Goal: Check status: Check status

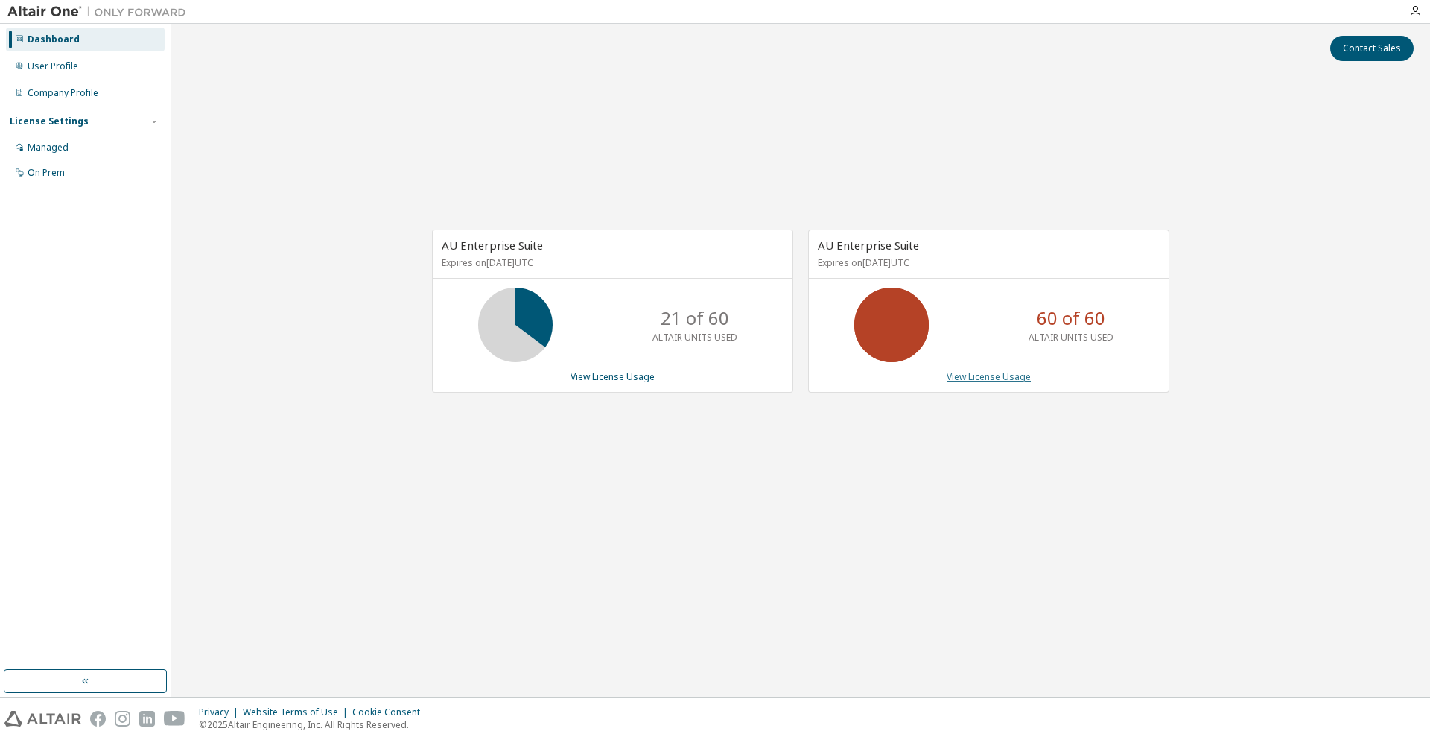
click at [1015, 379] on link "View License Usage" at bounding box center [989, 376] width 84 height 13
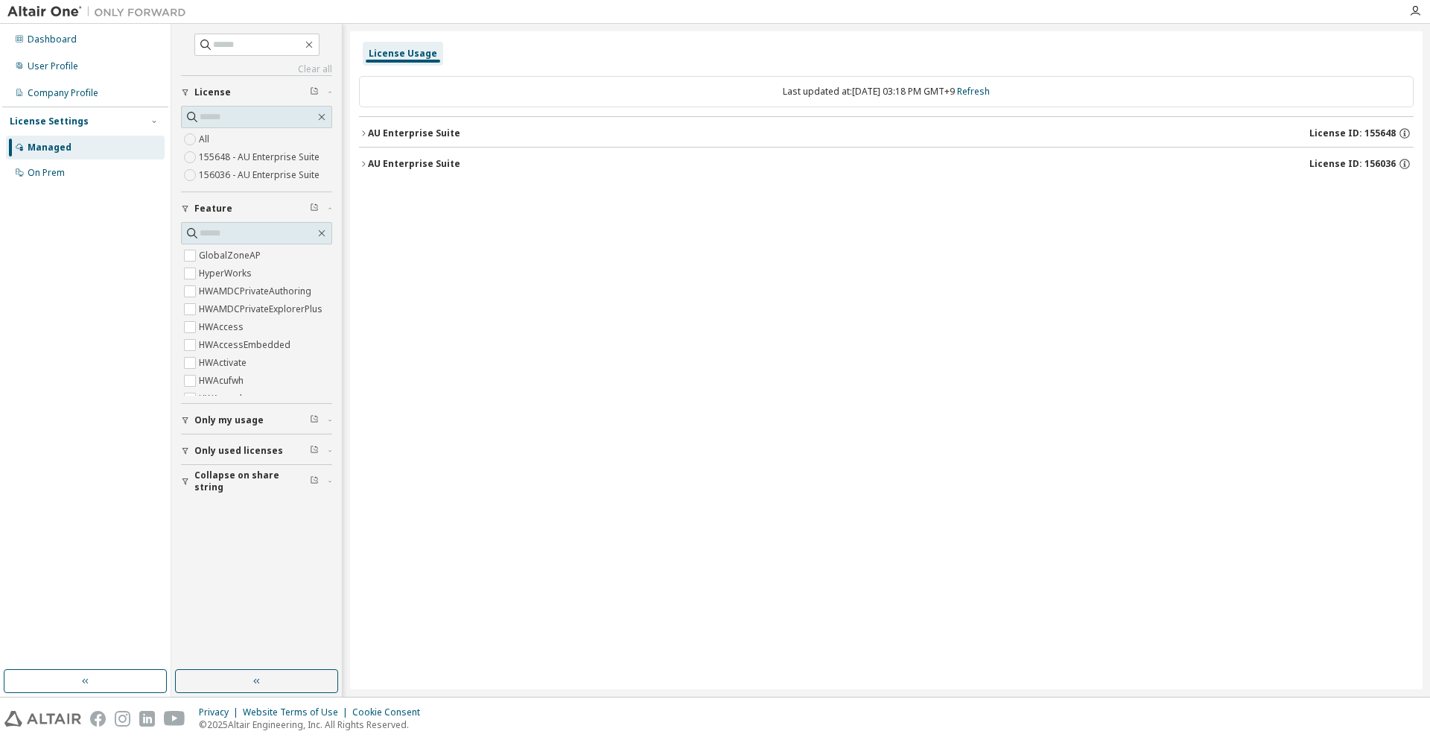
click at [421, 130] on div "AU Enterprise Suite" at bounding box center [414, 133] width 92 height 12
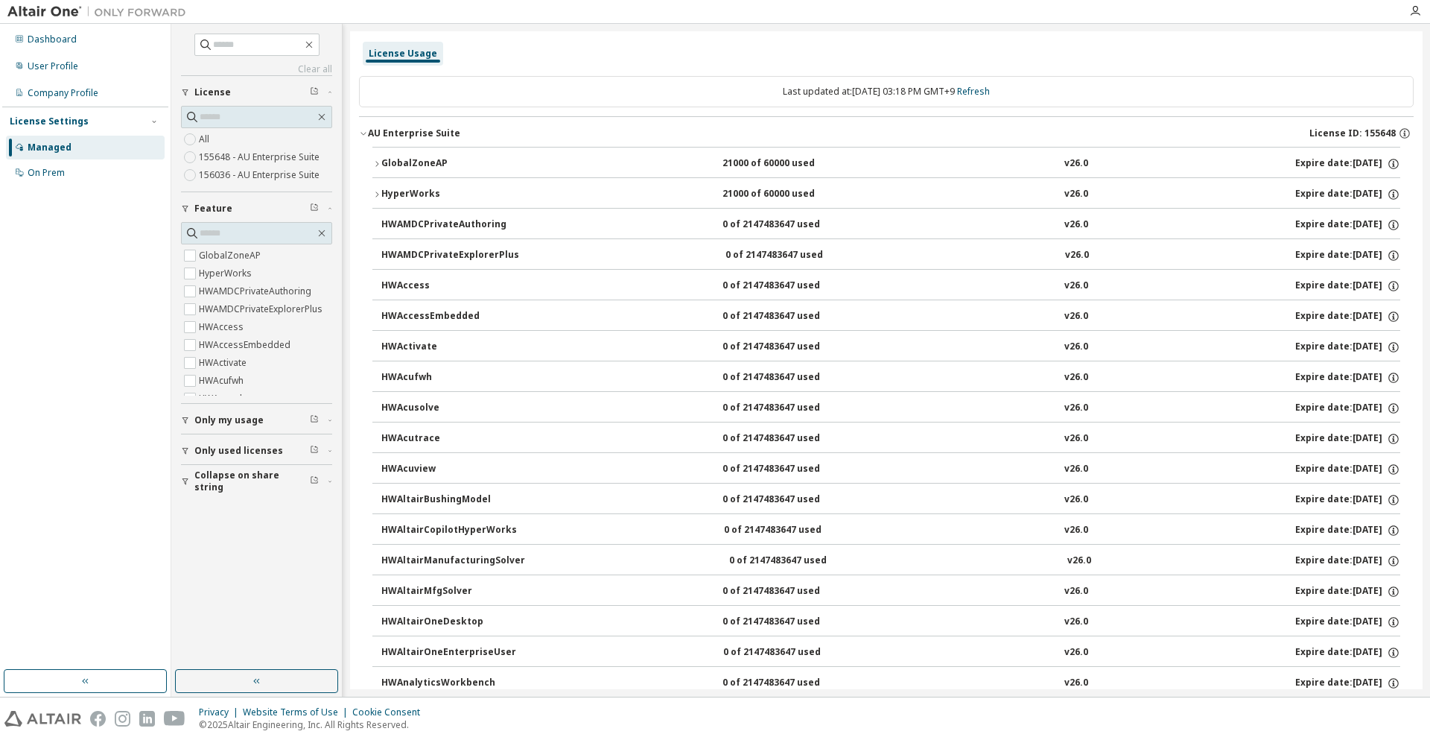
click at [421, 129] on div "AU Enterprise Suite" at bounding box center [414, 133] width 92 height 12
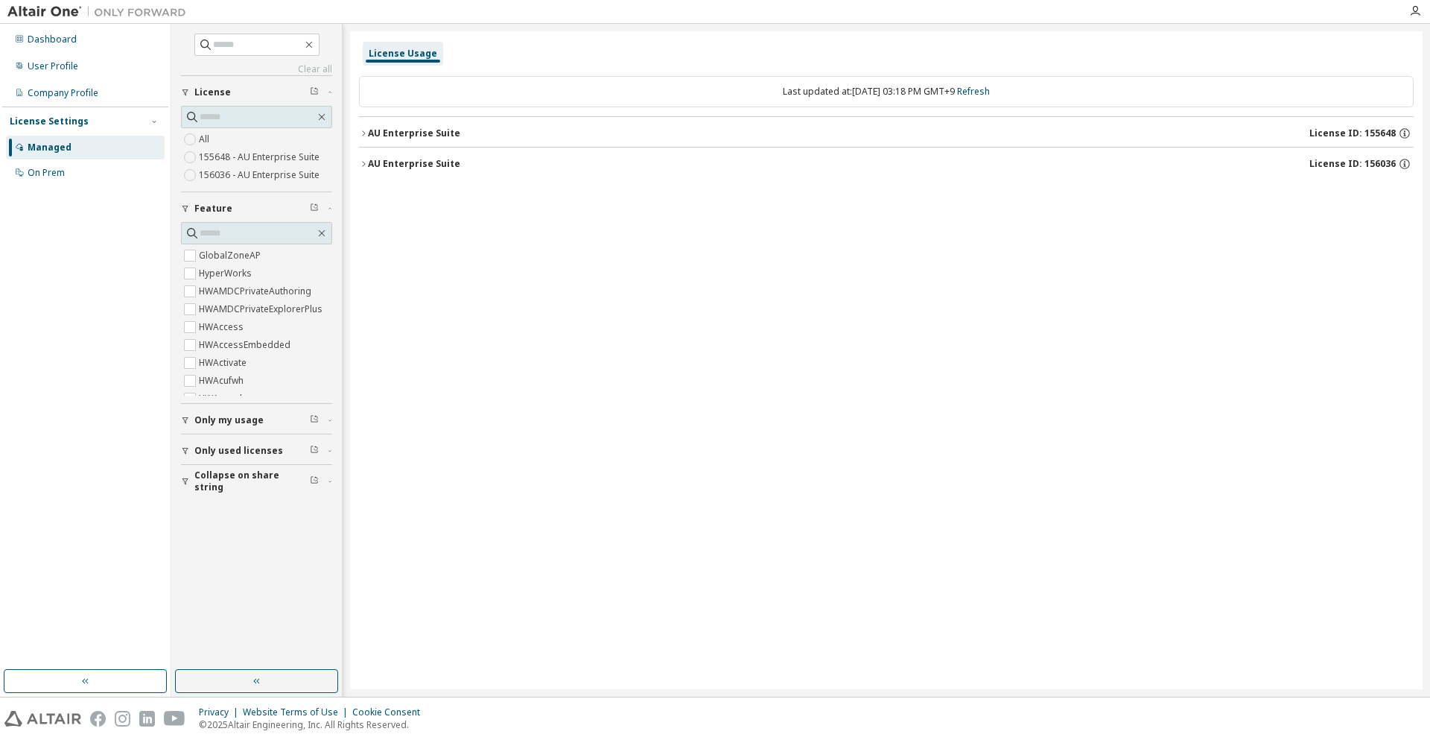
click at [424, 156] on button "AU Enterprise Suite License ID: 156036" at bounding box center [886, 164] width 1055 height 33
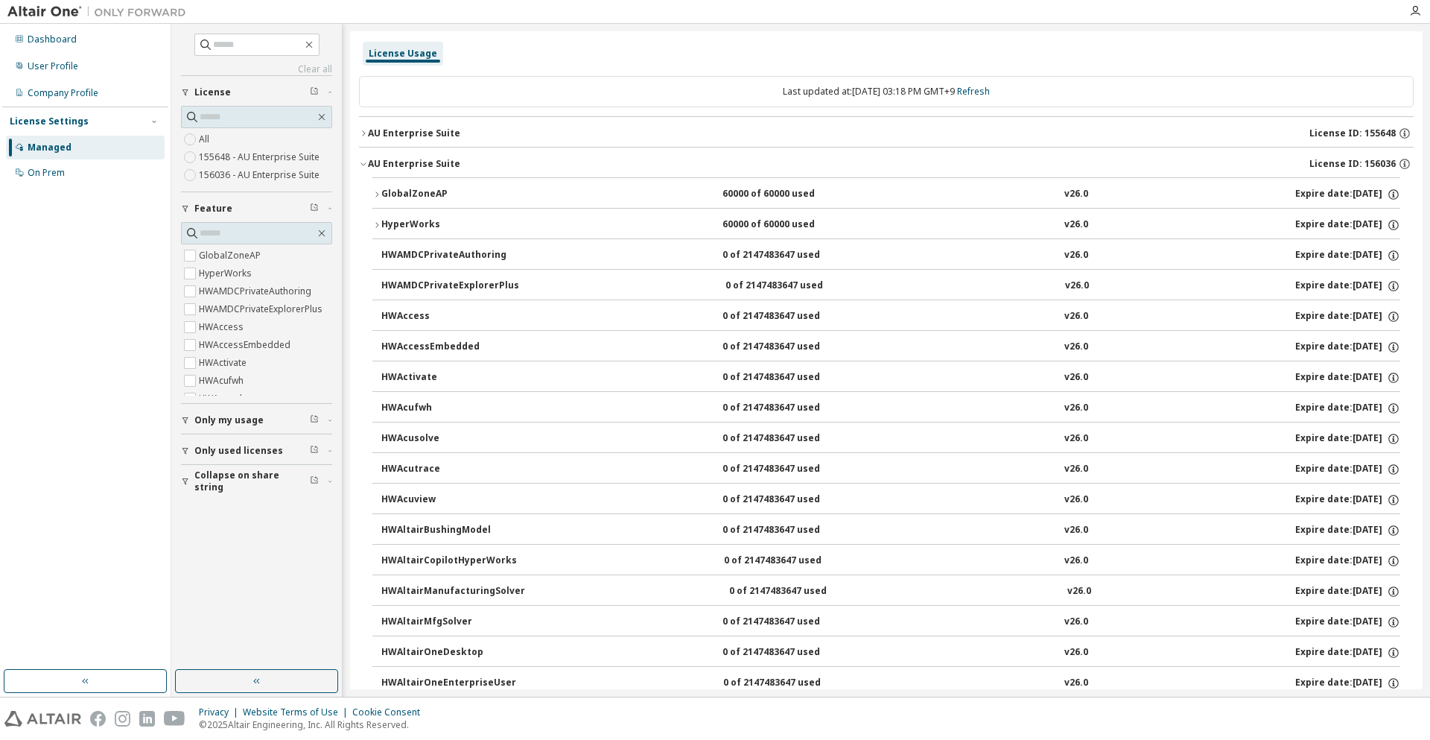
click at [422, 200] on button "GlobalZoneAP 60000 of 60000 used v26.0 Expire date: 2026-08-25" at bounding box center [886, 194] width 1028 height 33
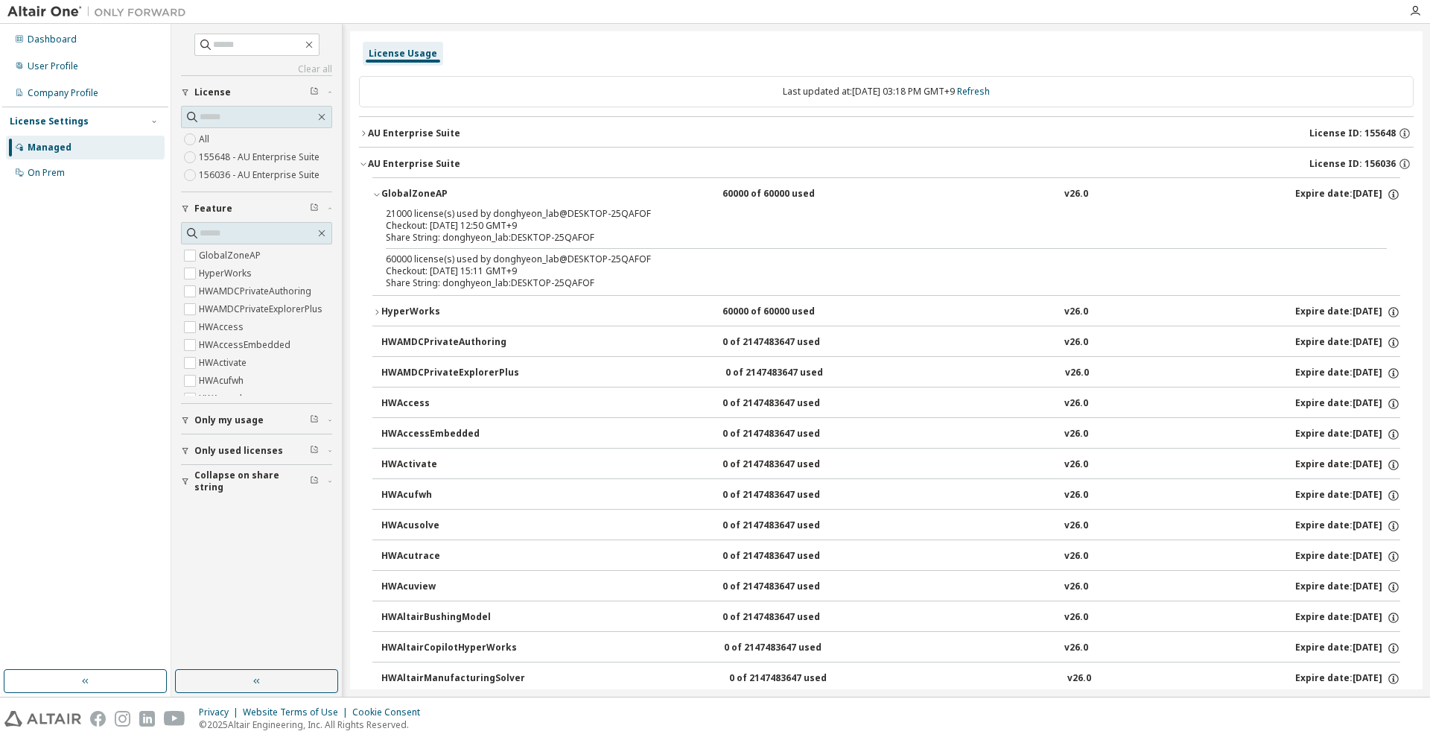
click at [90, 21] on div at bounding box center [97, 11] width 194 height 23
click at [90, 29] on div "Dashboard" at bounding box center [85, 40] width 159 height 24
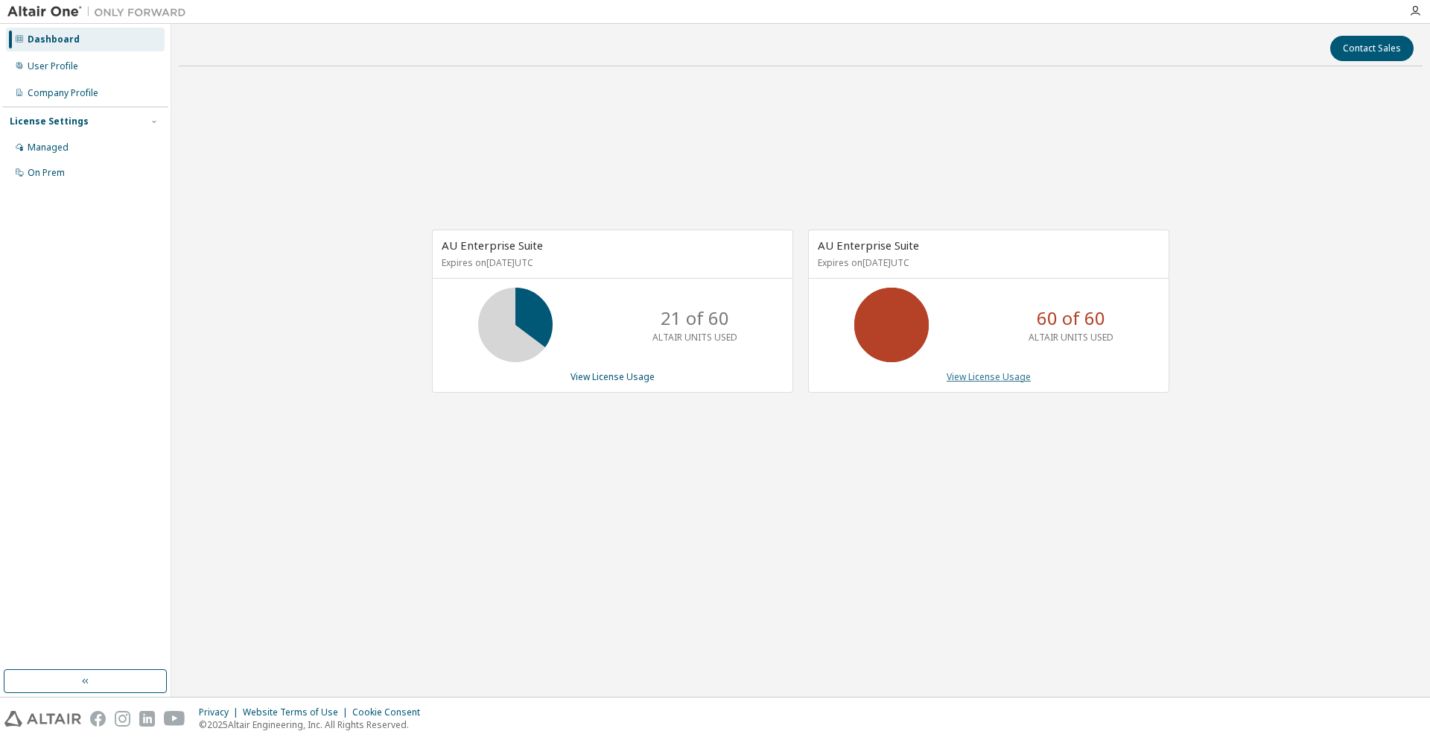
click at [1015, 370] on link "View License Usage" at bounding box center [989, 376] width 84 height 13
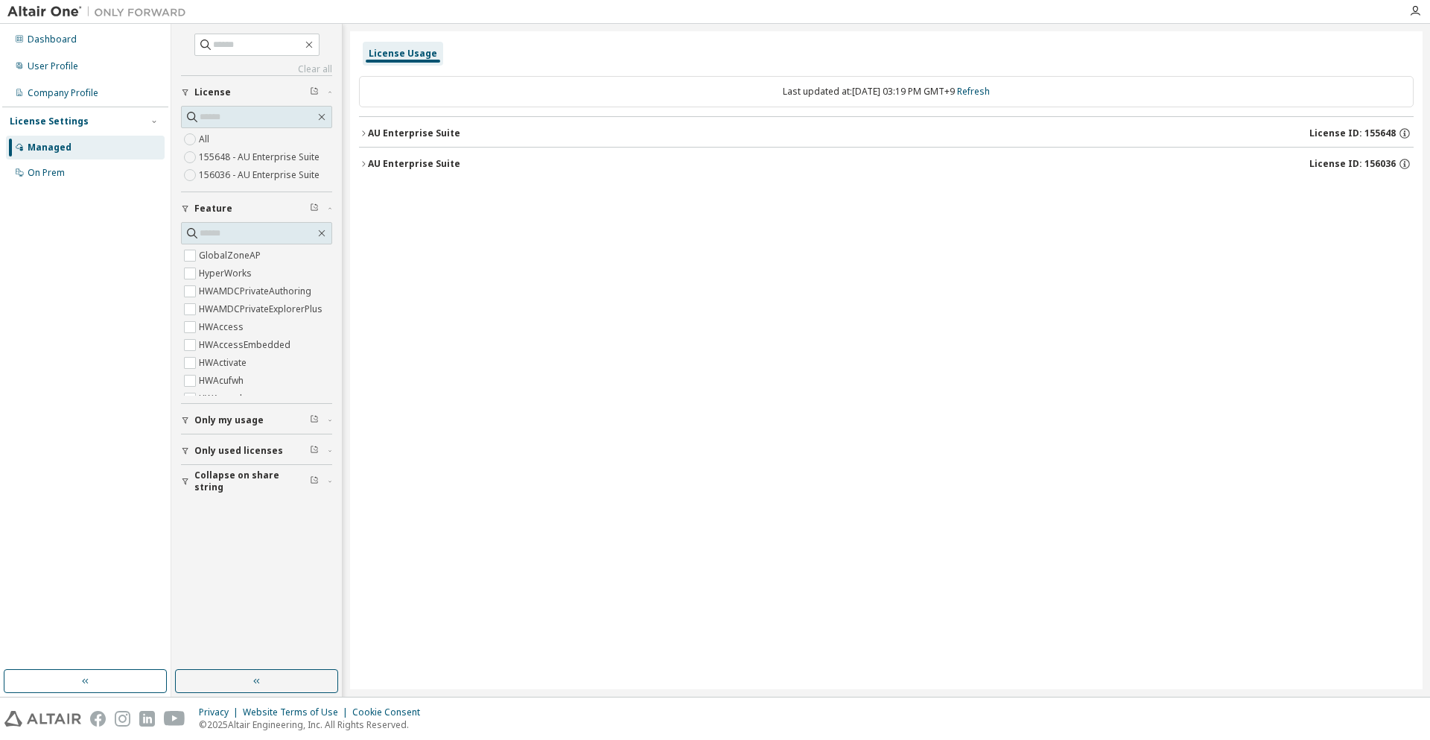
click at [594, 20] on div at bounding box center [797, 11] width 1207 height 23
click at [538, 145] on button "AU Enterprise Suite License ID: 155648" at bounding box center [886, 133] width 1055 height 33
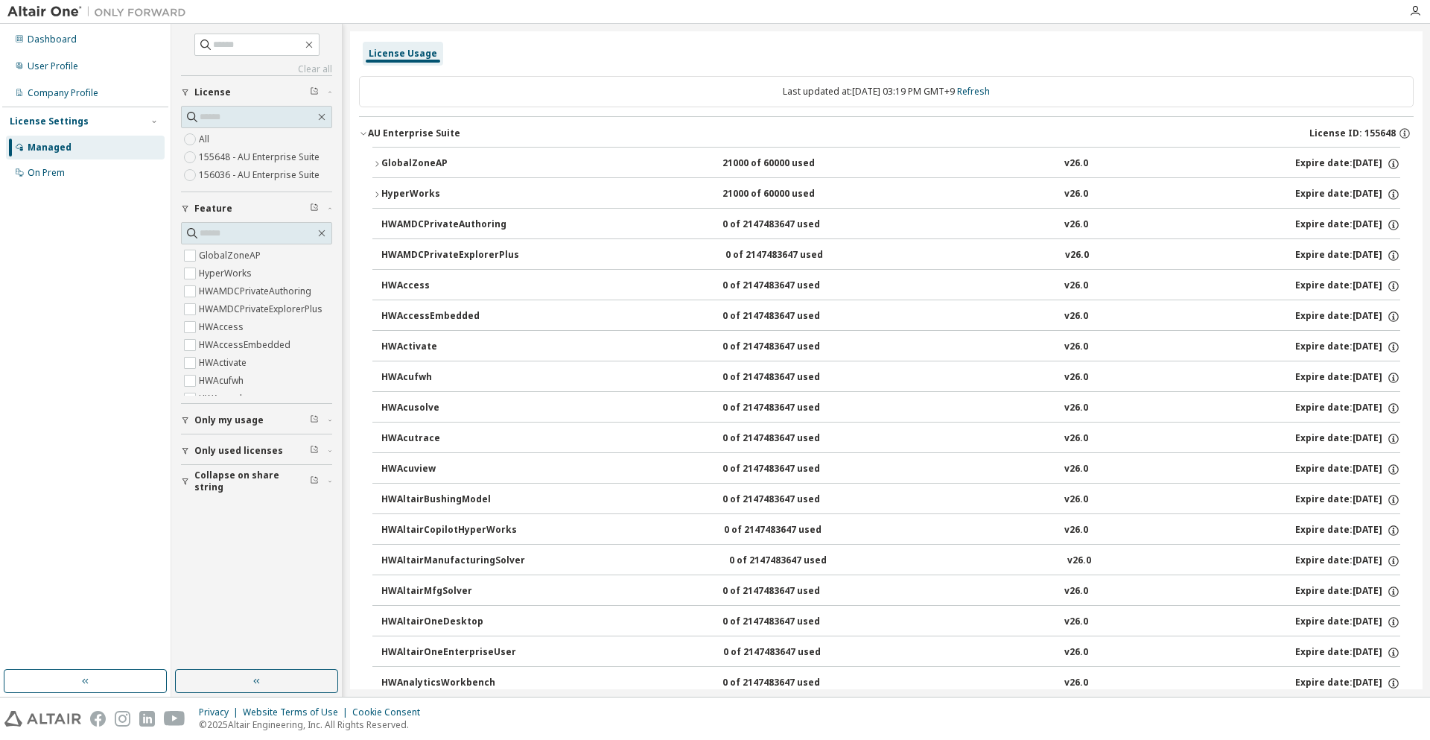
click at [538, 145] on button "AU Enterprise Suite License ID: 155648" at bounding box center [886, 133] width 1055 height 33
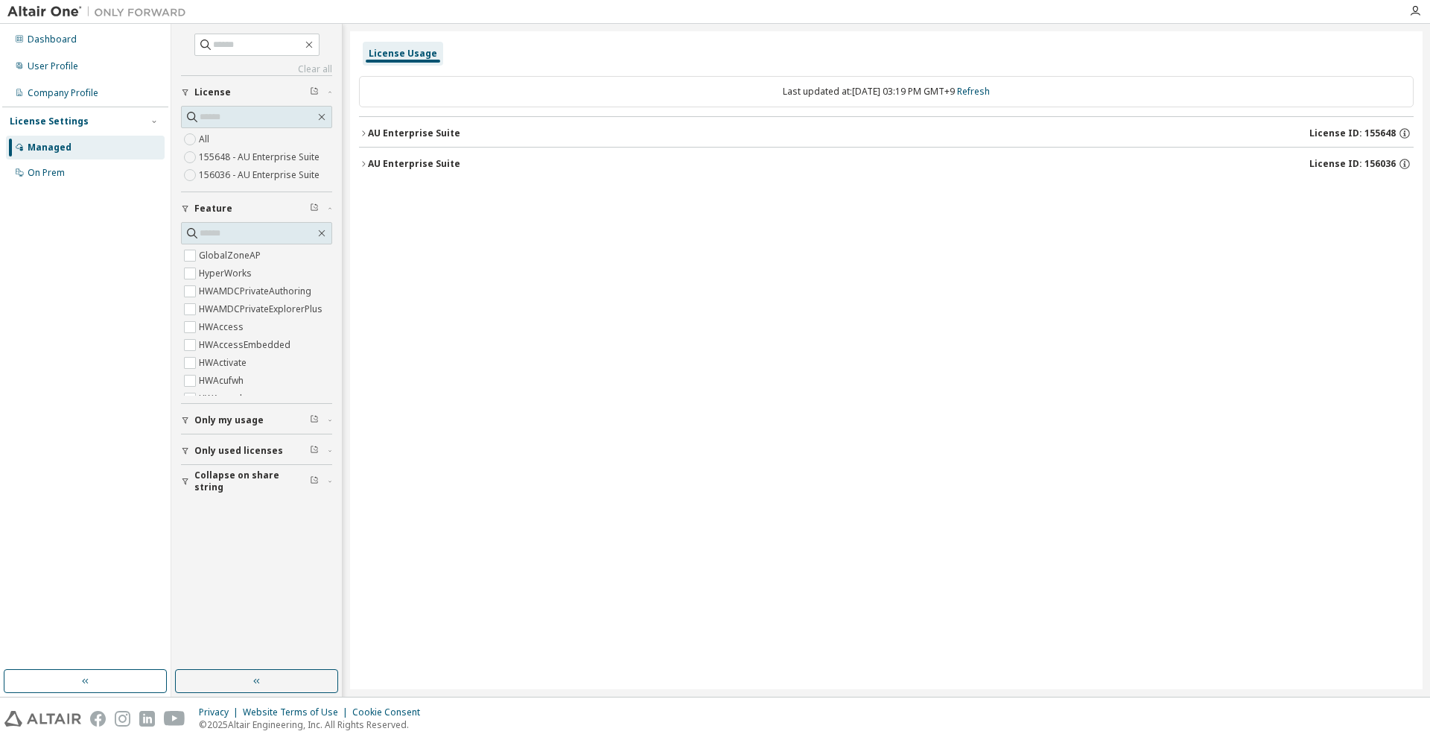
click at [509, 174] on button "AU Enterprise Suite License ID: 156036" at bounding box center [886, 164] width 1055 height 33
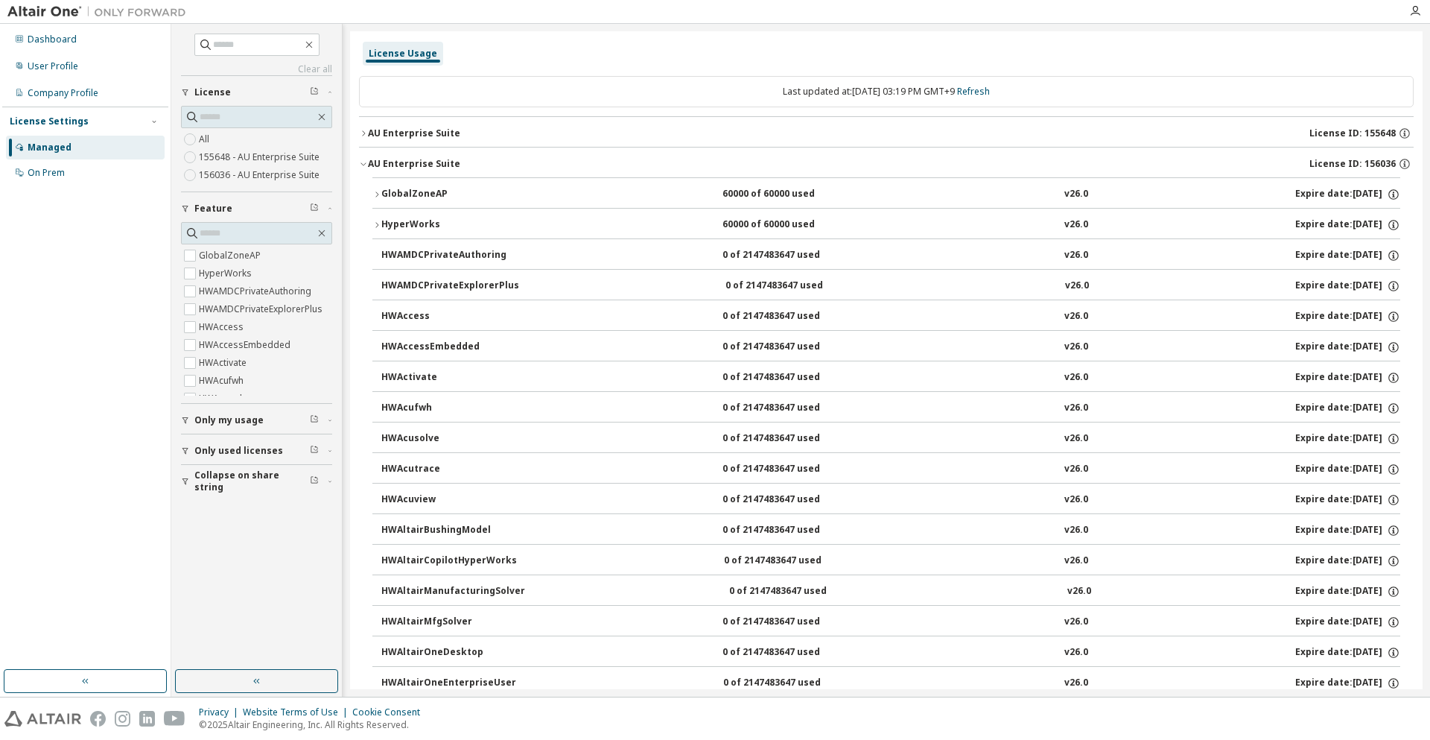
click at [436, 217] on button "HyperWorks 60000 of 60000 used v26.0 Expire date: 2026-08-25" at bounding box center [886, 225] width 1028 height 33
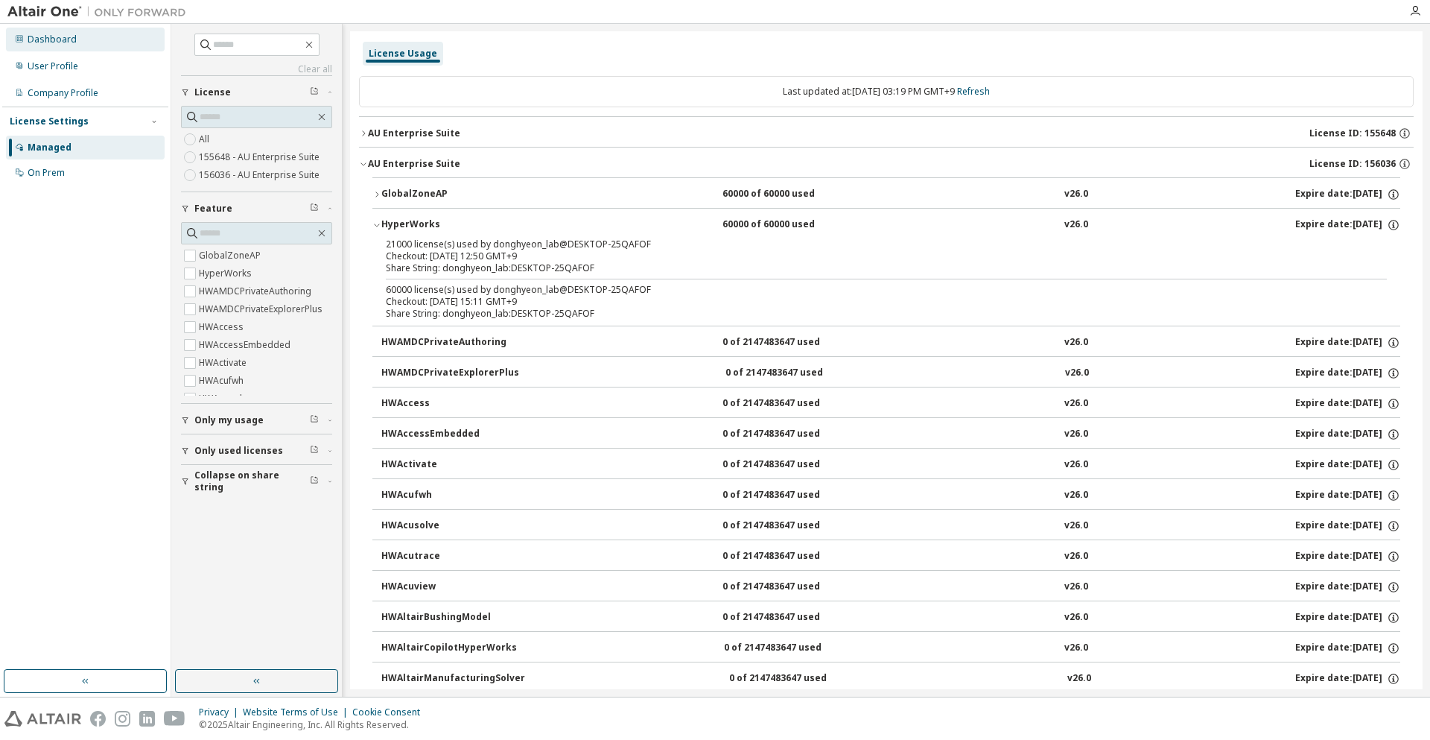
click at [44, 37] on div "Dashboard" at bounding box center [52, 40] width 49 height 12
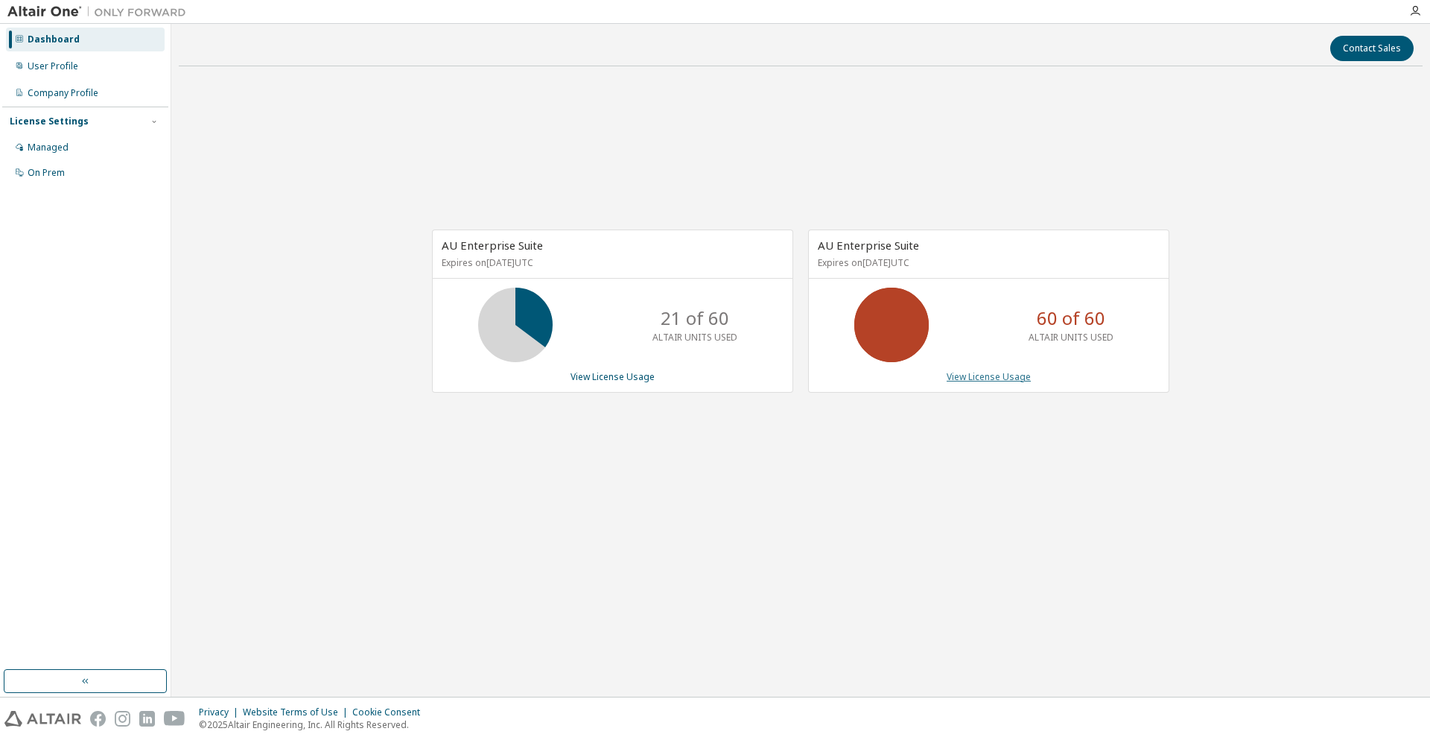
click at [967, 379] on link "View License Usage" at bounding box center [989, 376] width 84 height 13
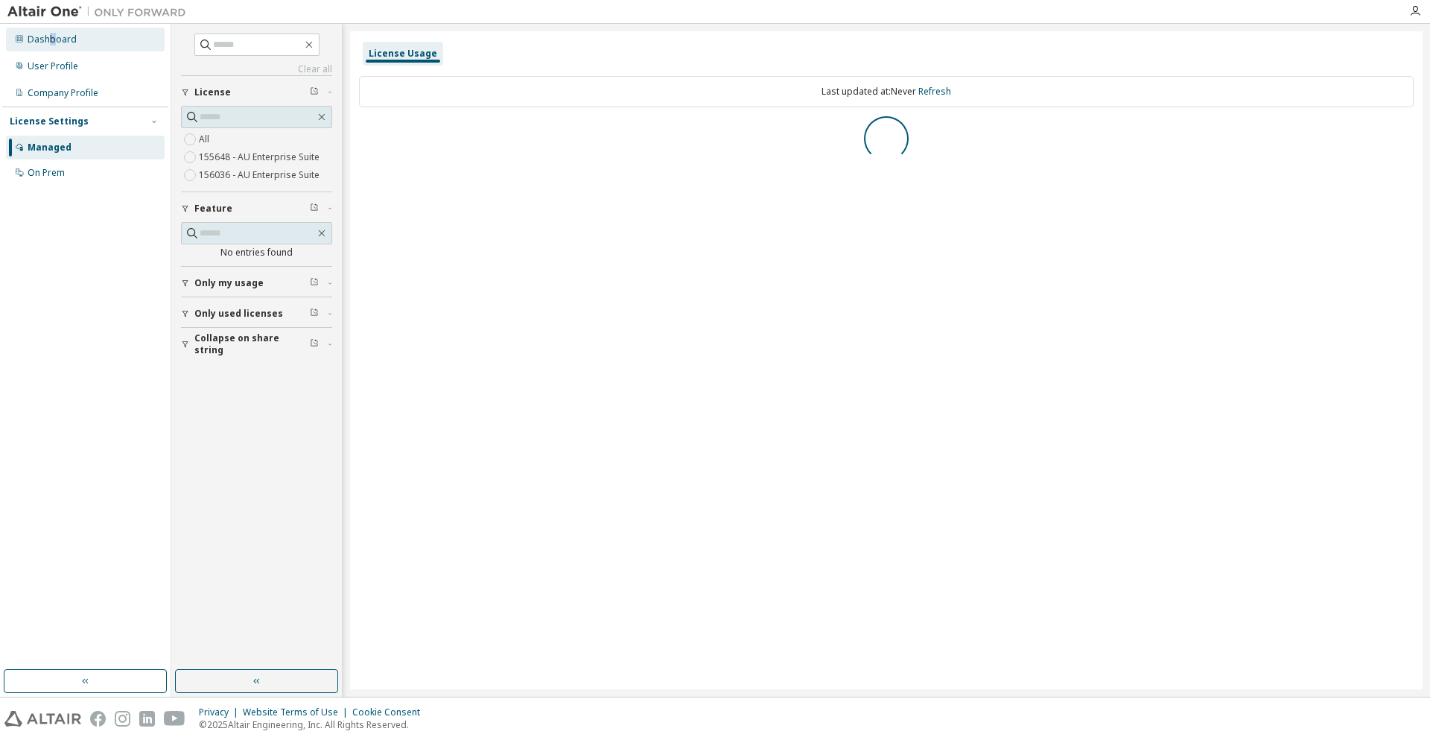
click at [48, 46] on div "Dashboard" at bounding box center [85, 40] width 159 height 24
